Goal: Information Seeking & Learning: Learn about a topic

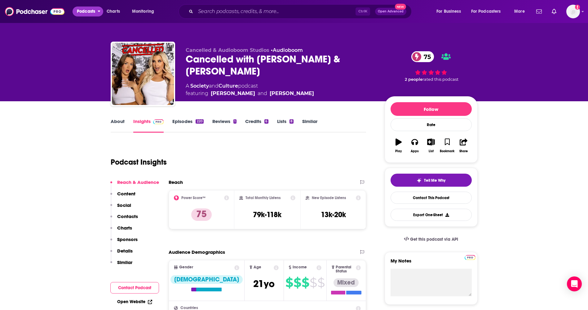
click at [84, 9] on span "Podcasts" at bounding box center [86, 11] width 18 height 9
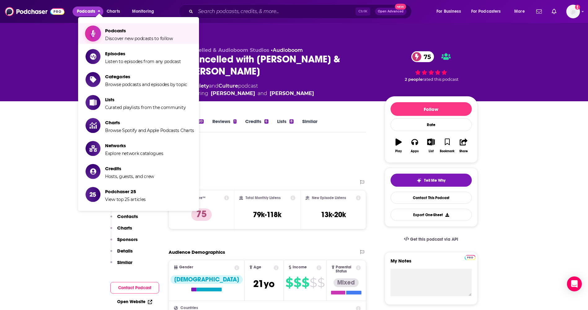
click at [116, 34] on span "Podcasts Discover new podcasts to follow" at bounding box center [139, 34] width 68 height 16
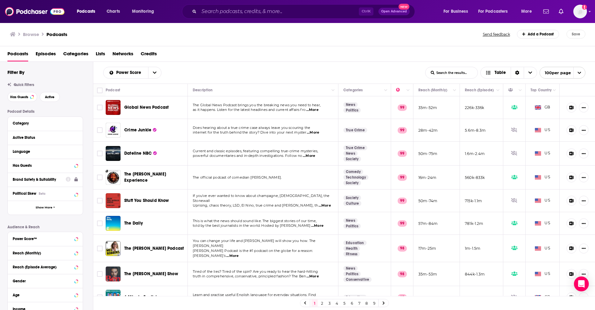
click at [78, 250] on div "Reach (Monthly)" at bounding box center [45, 253] width 75 height 14
click at [75, 253] on icon at bounding box center [76, 252] width 3 height 5
click at [64, 263] on input "number" at bounding box center [62, 264] width 31 height 10
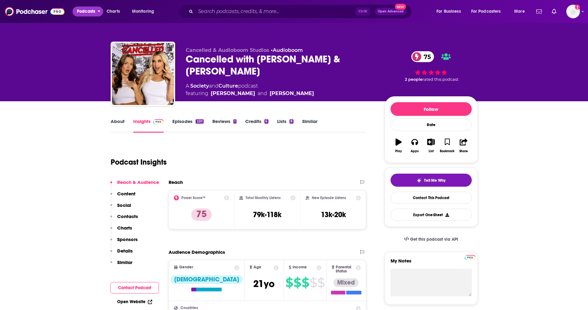
click at [99, 14] on button "Podcasts" at bounding box center [88, 12] width 31 height 10
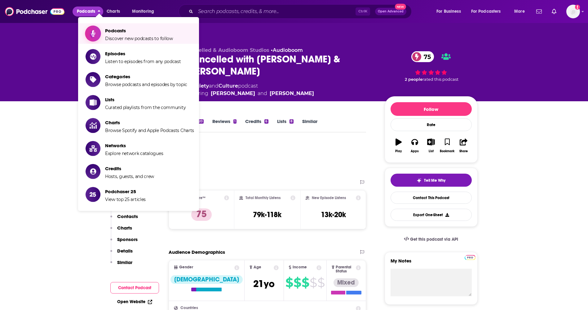
click at [105, 37] on span "Discover new podcasts to follow" at bounding box center [139, 39] width 68 height 6
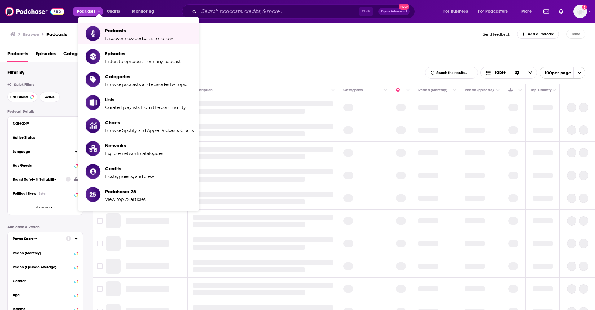
click at [73, 152] on button "Language" at bounding box center [44, 151] width 62 height 8
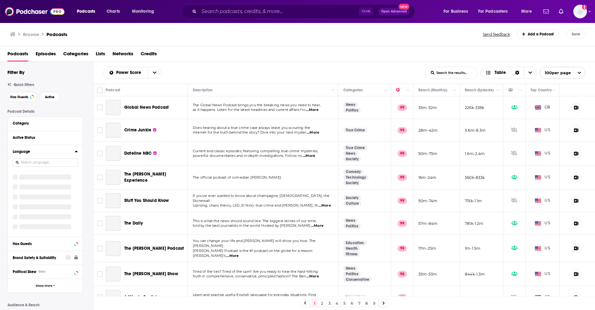
click at [42, 163] on input at bounding box center [45, 162] width 65 height 8
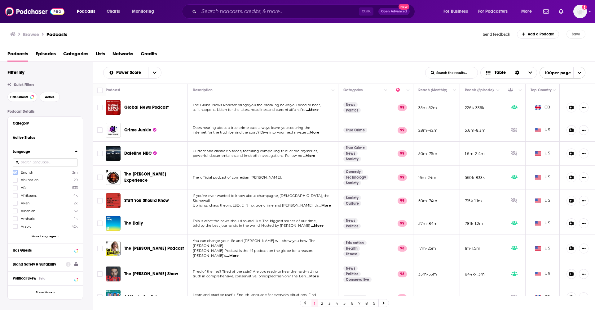
click at [16, 172] on icon at bounding box center [15, 172] width 4 height 3
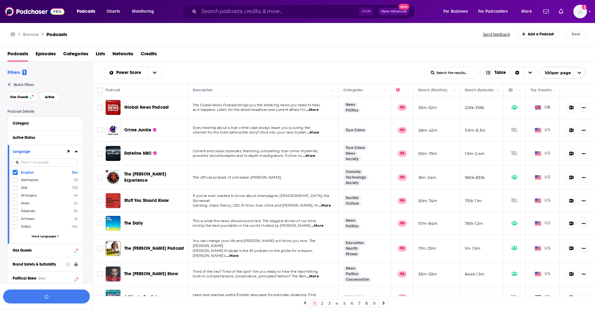
click at [76, 151] on icon at bounding box center [76, 151] width 3 height 2
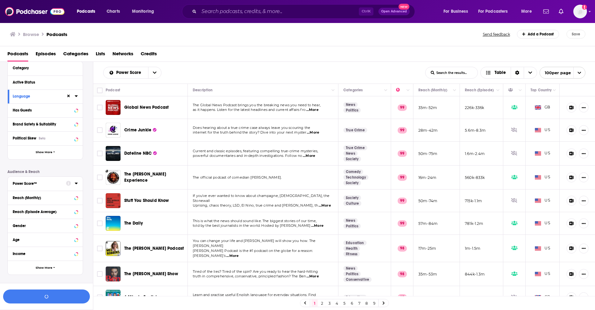
scroll to position [56, 0]
click at [75, 198] on icon at bounding box center [76, 196] width 3 height 5
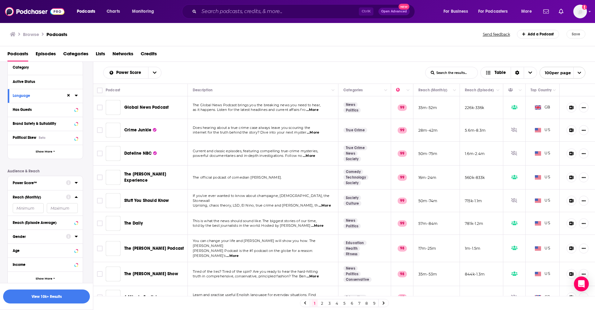
click at [52, 209] on input "number" at bounding box center [62, 208] width 31 height 10
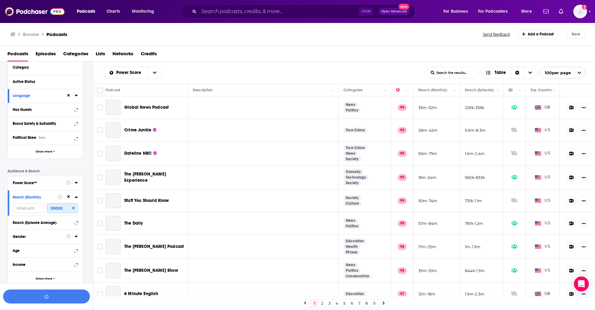
click at [62, 204] on input "50000" at bounding box center [62, 208] width 31 height 10
click at [61, 208] on input "50000" at bounding box center [62, 208] width 31 height 10
click at [57, 205] on input "50000" at bounding box center [62, 208] width 31 height 10
type input "500000"
click at [20, 209] on input "number" at bounding box center [28, 208] width 31 height 10
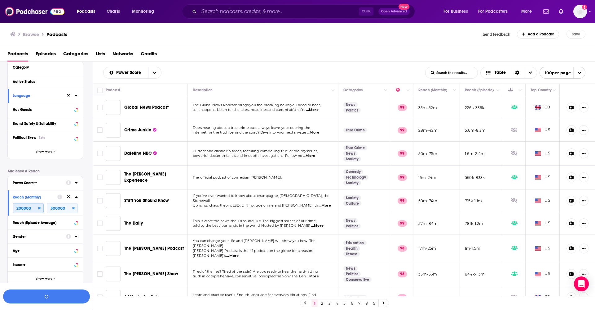
click at [18, 209] on input "200000" at bounding box center [28, 208] width 31 height 10
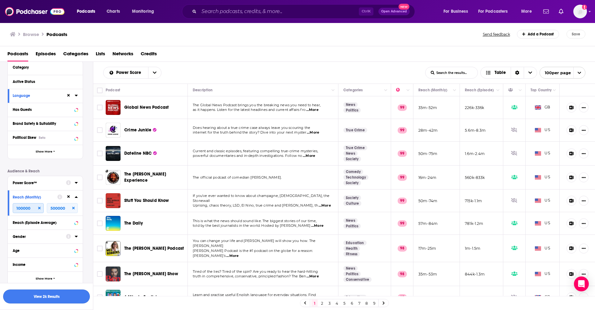
type input "100000"
click at [38, 293] on button "View 2k Results" at bounding box center [46, 296] width 87 height 14
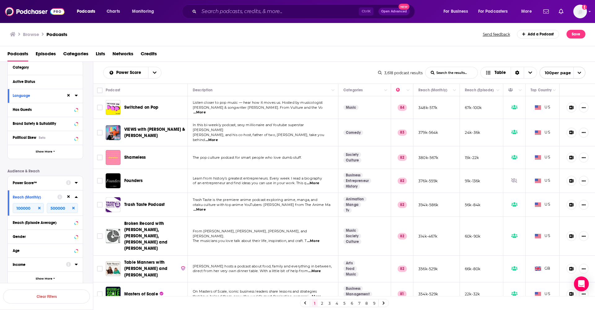
click at [254, 63] on div "Power Score List Search Input Search the results... Table 3,618 podcast results…" at bounding box center [344, 73] width 502 height 22
click at [254, 64] on div "Power Score List Search Input Search the results... Table 3,618 podcast results…" at bounding box center [344, 73] width 502 height 22
click at [253, 71] on div "Power Score List Search Input Search the results... Table" at bounding box center [240, 73] width 275 height 12
click at [236, 67] on div "Power Score List Search Input Search the results... Table" at bounding box center [240, 73] width 275 height 12
click at [399, 91] on icon "Move" at bounding box center [401, 90] width 5 height 2
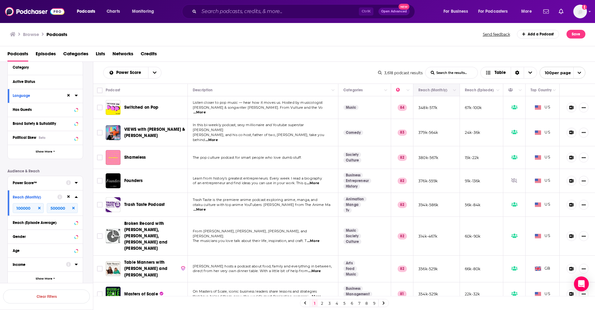
click at [447, 94] on th "Reach (Monthly)" at bounding box center [437, 90] width 47 height 12
click at [453, 88] on icon "Column Actions" at bounding box center [454, 90] width 3 height 4
click at [318, 74] on div at bounding box center [297, 155] width 595 height 310
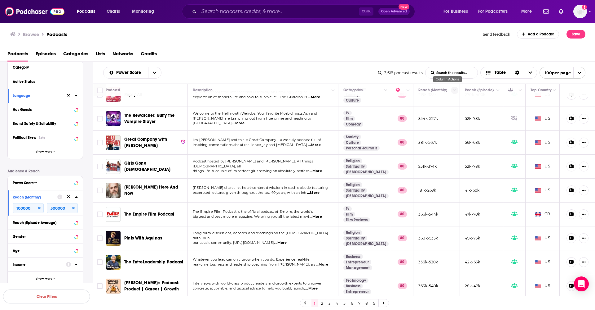
scroll to position [391, 0]
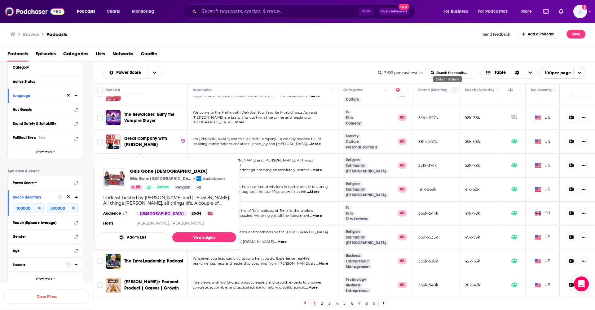
click at [146, 159] on span "Girls Gone [DEMOGRAPHIC_DATA]" at bounding box center [147, 164] width 46 height 11
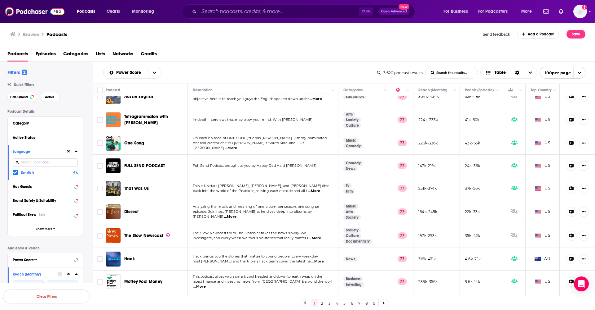
scroll to position [2159, 0]
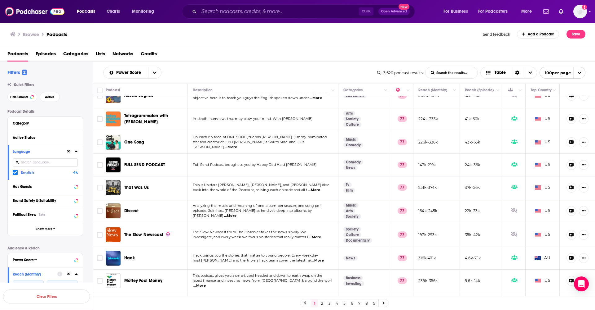
click at [320, 301] on link "2" at bounding box center [322, 302] width 6 height 7
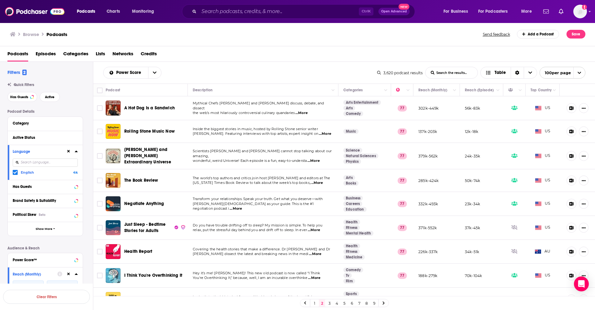
click at [211, 64] on div "Power Score List Search Input Search the results... Table 3,620 podcast results…" at bounding box center [344, 73] width 502 height 22
click at [242, 78] on div "Power Score List Search Input Search the results... Table" at bounding box center [240, 73] width 274 height 12
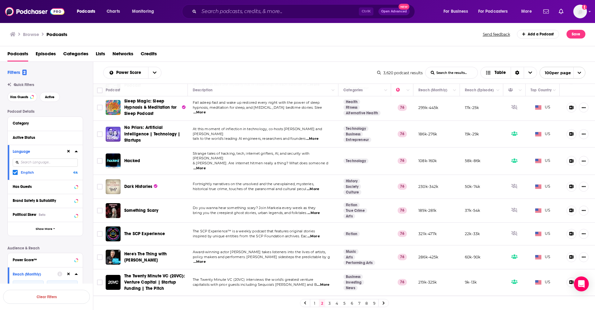
scroll to position [856, 0]
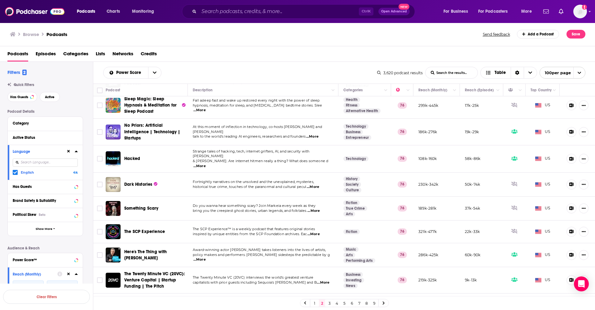
click at [84, 238] on div "Podcast Details Category Active Status Language English 4k Has Guests Brand Saf…" at bounding box center [50, 235] width 86 height 253
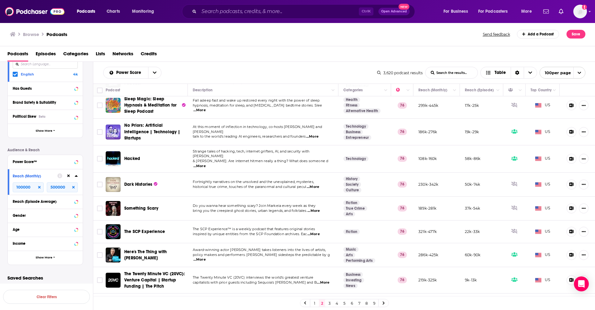
scroll to position [98, 0]
click at [77, 229] on icon at bounding box center [76, 229] width 3 height 2
click at [75, 229] on icon at bounding box center [76, 229] width 3 height 2
click at [35, 131] on button "Show More" at bounding box center [45, 130] width 75 height 14
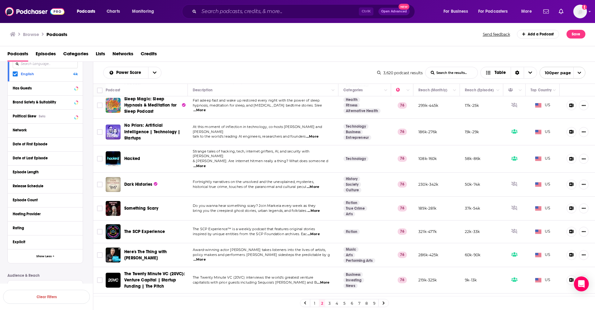
click at [78, 129] on div "Network" at bounding box center [45, 130] width 75 height 14
click at [77, 131] on icon at bounding box center [76, 129] width 3 height 5
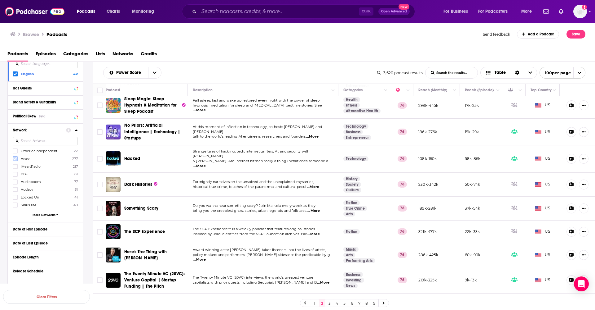
click at [16, 158] on icon at bounding box center [15, 158] width 4 height 3
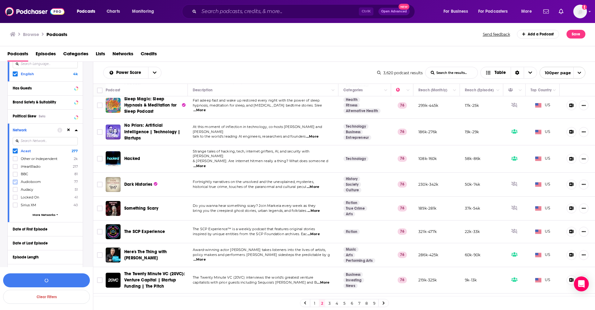
click at [16, 183] on icon at bounding box center [15, 182] width 4 height 4
click at [33, 280] on button "View 277 Results" at bounding box center [46, 280] width 87 height 14
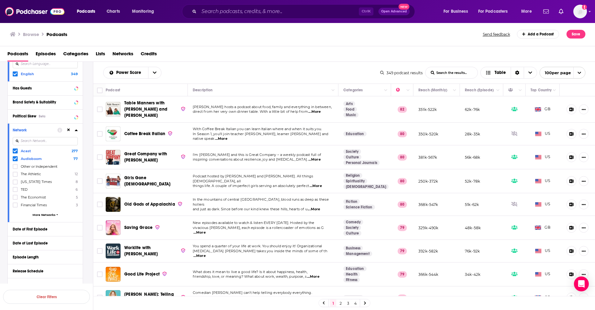
click at [363, 72] on div "Power Score List Search Input Search the results... Table" at bounding box center [241, 73] width 277 height 12
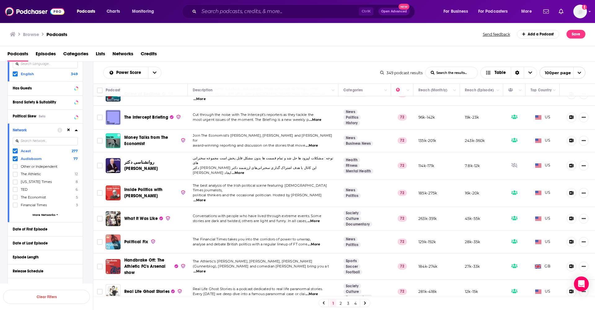
scroll to position [2155, 0]
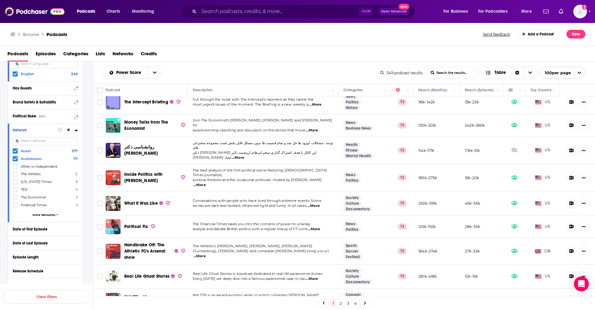
click at [340, 304] on link "2" at bounding box center [341, 302] width 6 height 7
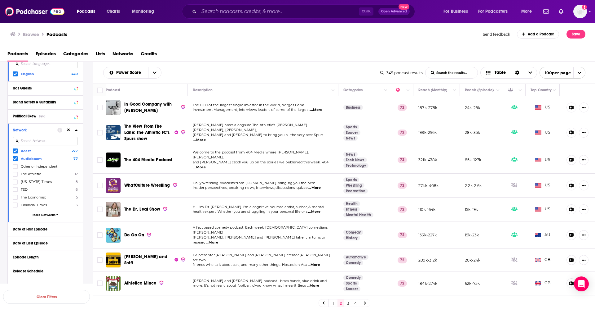
click at [209, 74] on div "Power Score List Search Input Search the results... Table" at bounding box center [241, 73] width 277 height 12
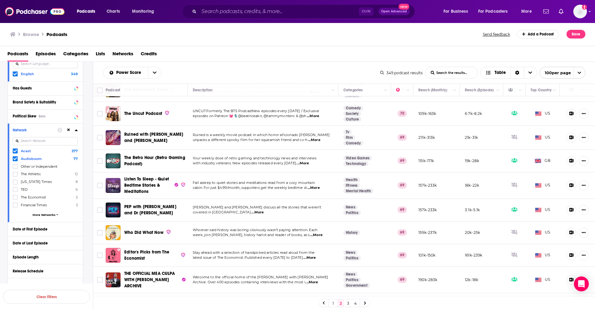
scroll to position [1295, 0]
